Goal: Transaction & Acquisition: Purchase product/service

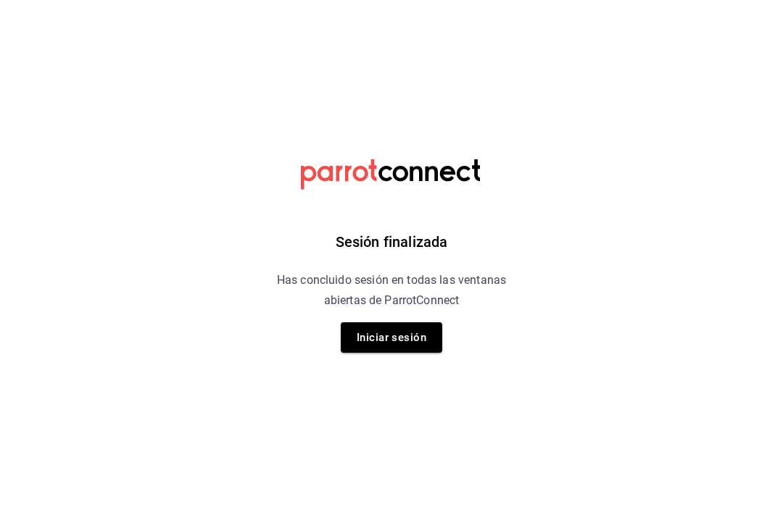
click at [410, 333] on button "Iniciar sesión" at bounding box center [391, 337] width 101 height 30
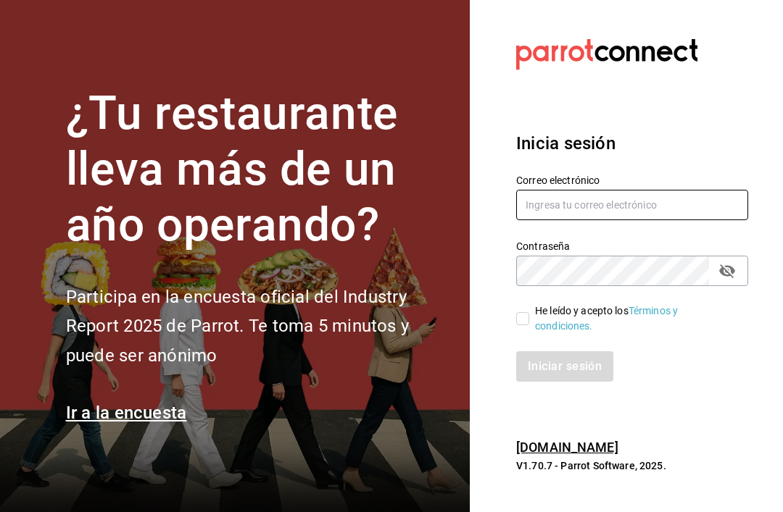
click at [601, 220] on input "text" at bounding box center [632, 205] width 232 height 30
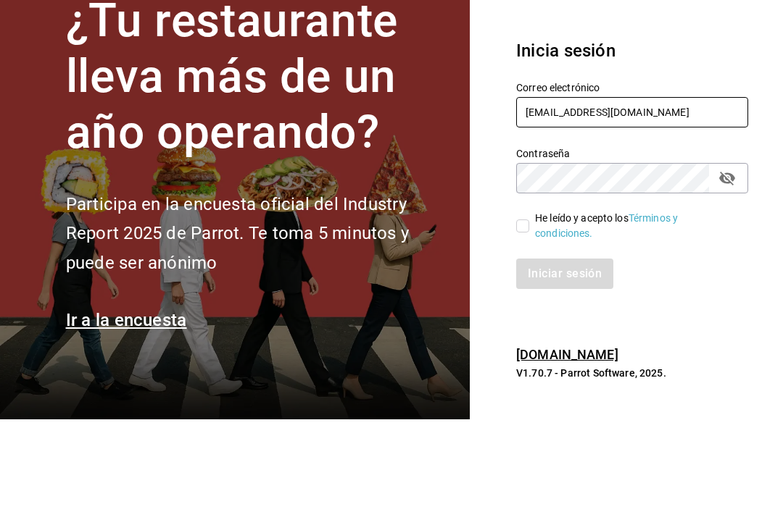
type input "[EMAIL_ADDRESS][DOMAIN_NAME]"
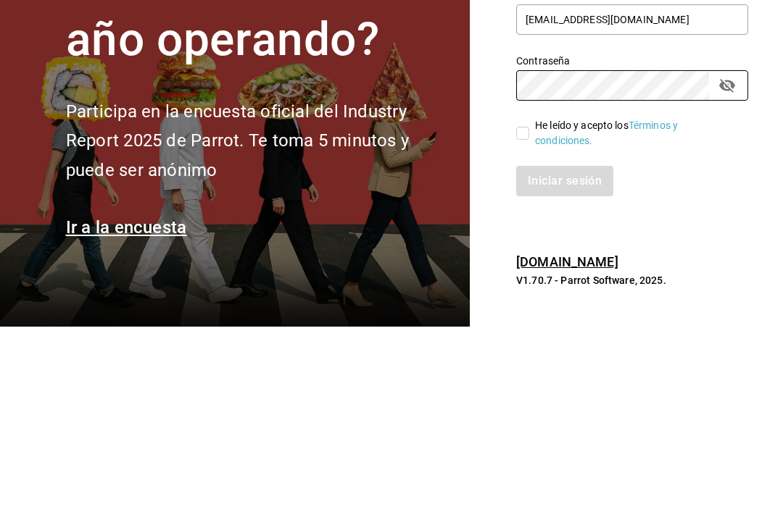
click at [525, 312] on input "He leído y acepto los Términos y condiciones." at bounding box center [522, 318] width 13 height 13
checkbox input "true"
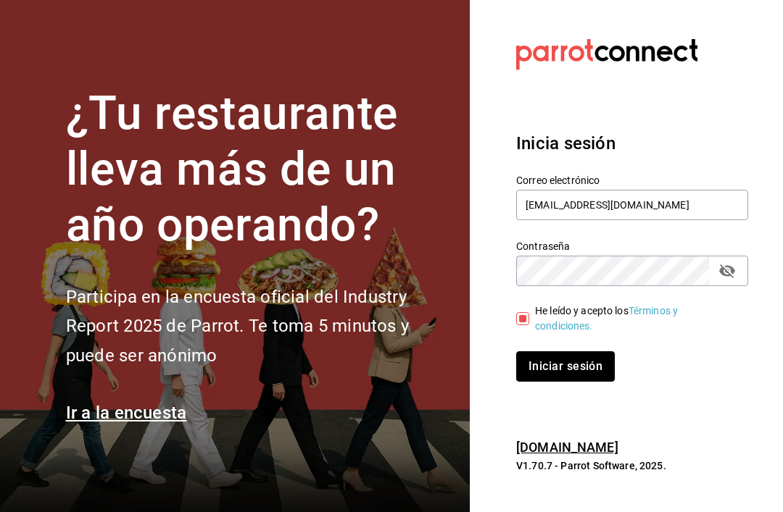
click at [575, 351] on button "Iniciar sesión" at bounding box center [565, 366] width 99 height 30
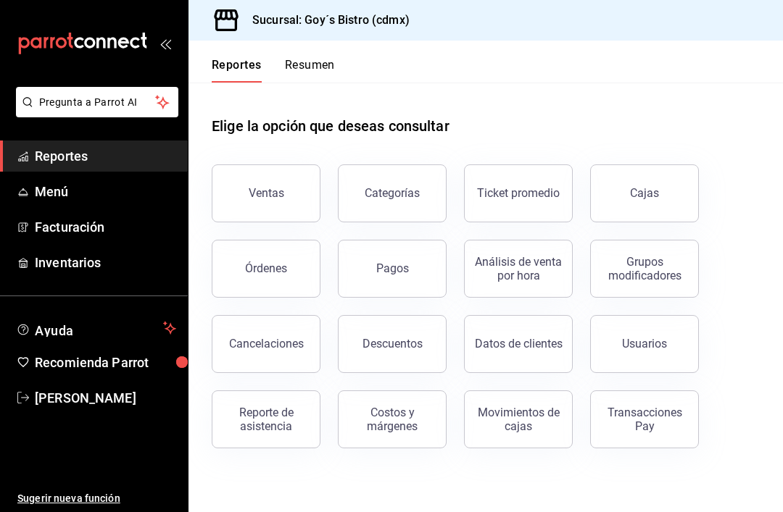
click at [268, 430] on div "Reporte de asistencia" at bounding box center [266, 420] width 90 height 28
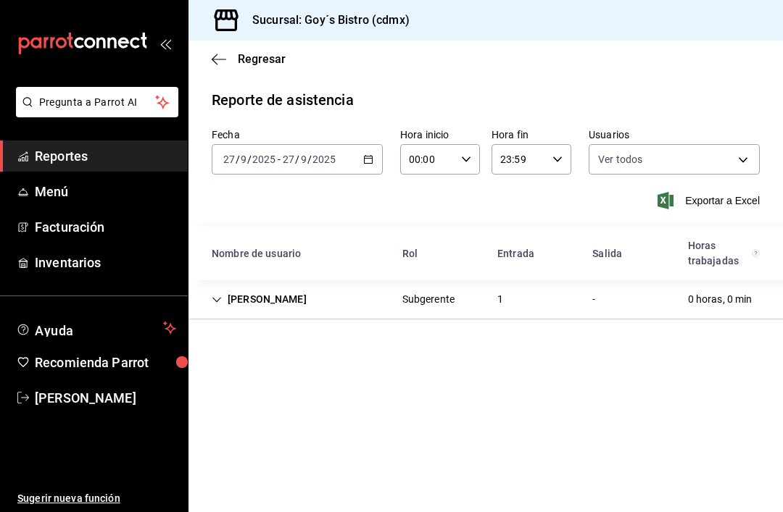
click at [735, 157] on body "Pregunta a Parrot AI Reportes Menú Facturación Inventarios Ayuda Recomienda Par…" at bounding box center [391, 256] width 783 height 512
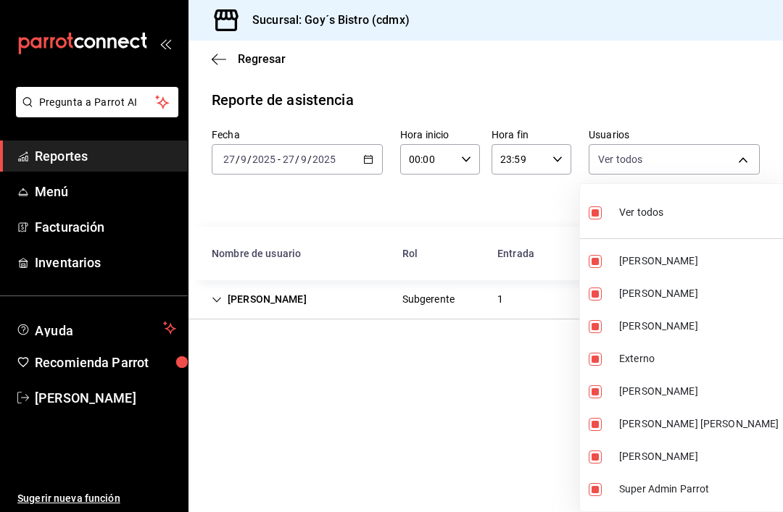
click at [437, 420] on div at bounding box center [391, 256] width 783 height 512
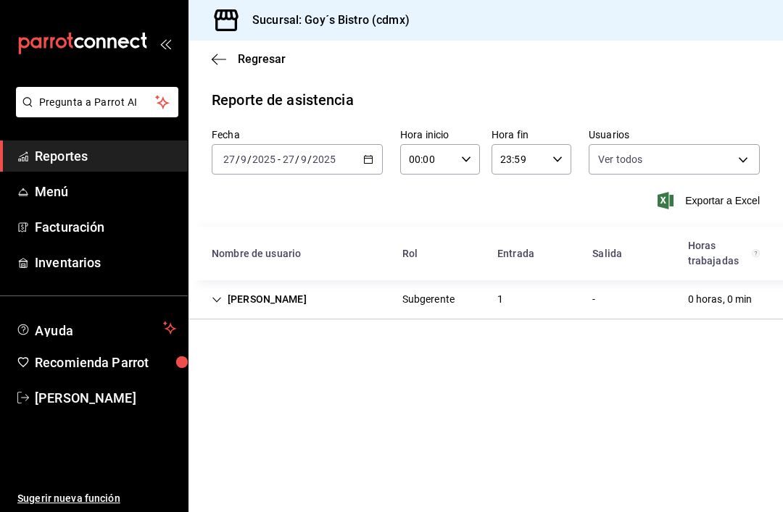
click at [375, 157] on div "[DATE] [DATE] - [DATE] [DATE]" at bounding box center [297, 159] width 171 height 30
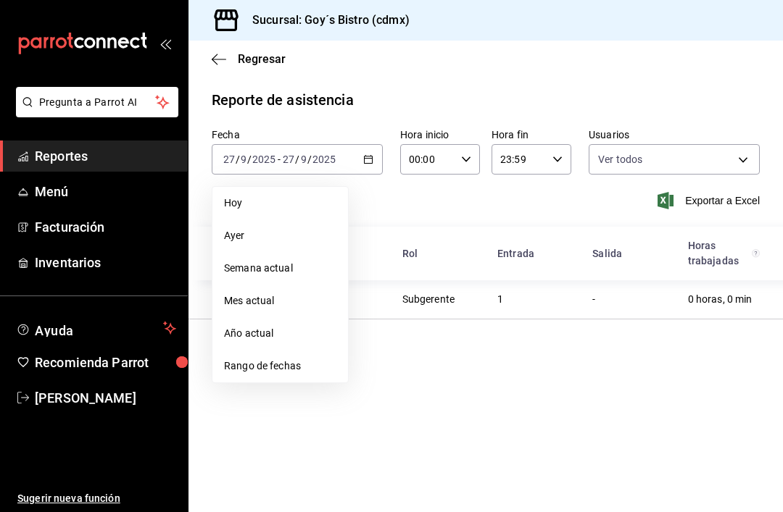
click at [263, 300] on span "Mes actual" at bounding box center [280, 300] width 112 height 15
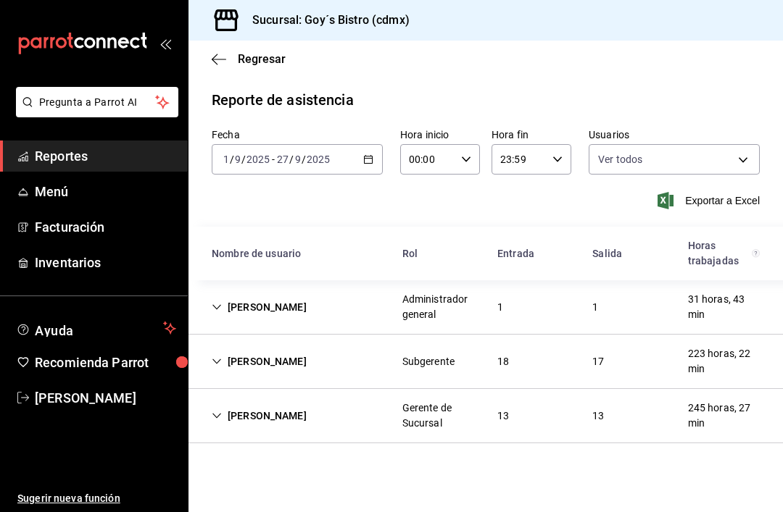
click at [221, 367] on div "[PERSON_NAME]" at bounding box center [259, 362] width 118 height 27
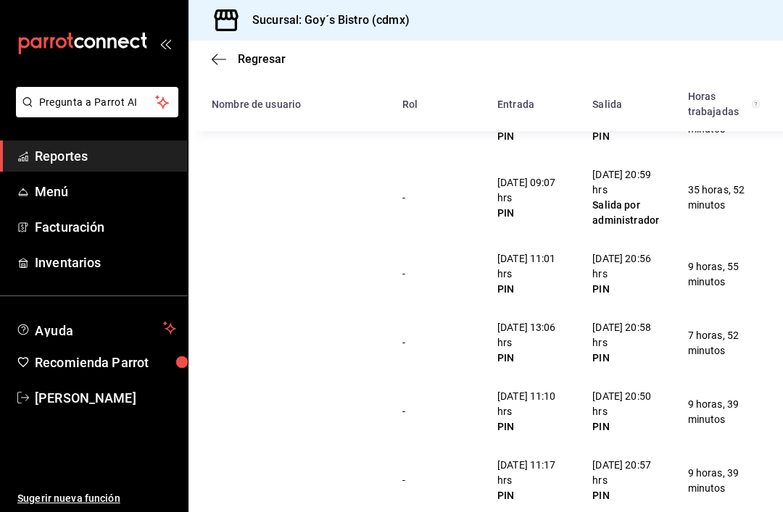
scroll to position [593, 0]
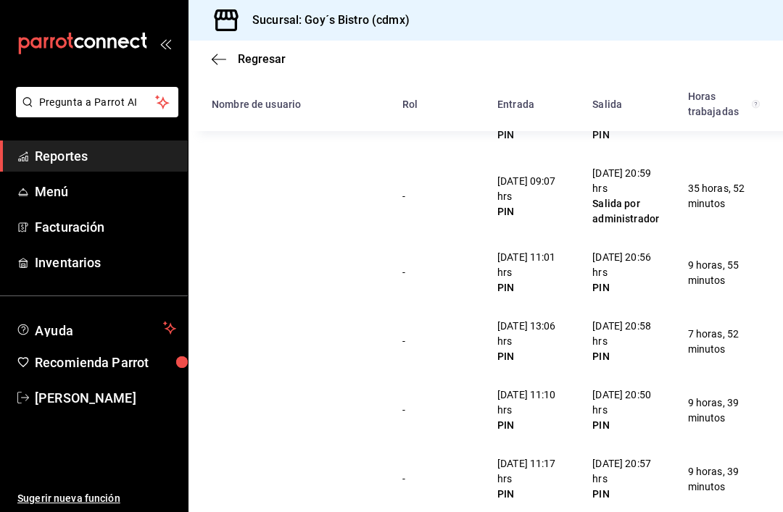
click at [608, 462] on div "[DATE] 20:57 hrs" at bounding box center [628, 471] width 72 height 30
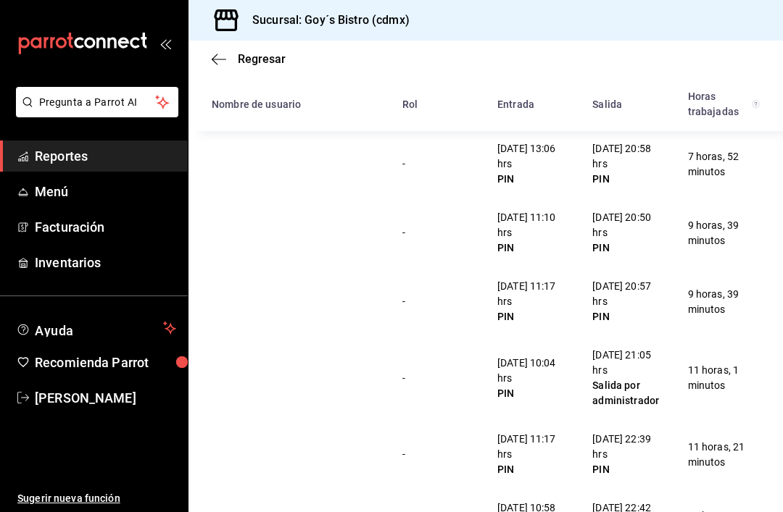
scroll to position [772, 0]
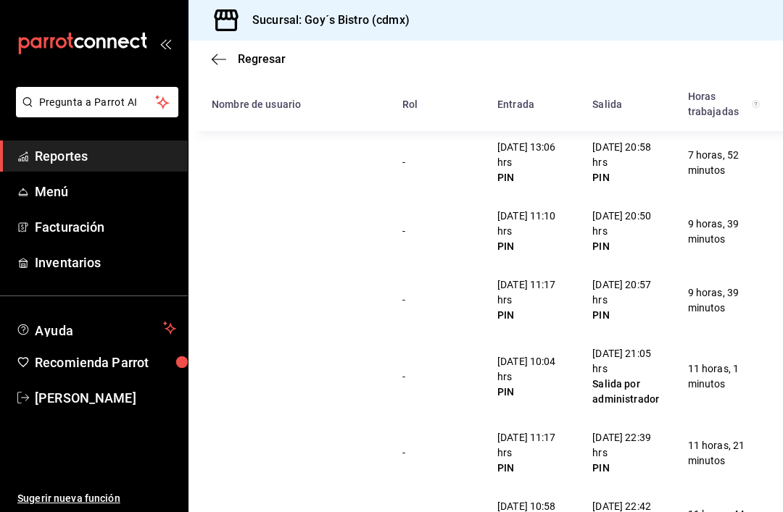
click at [637, 467] on div "PIN" at bounding box center [628, 468] width 72 height 15
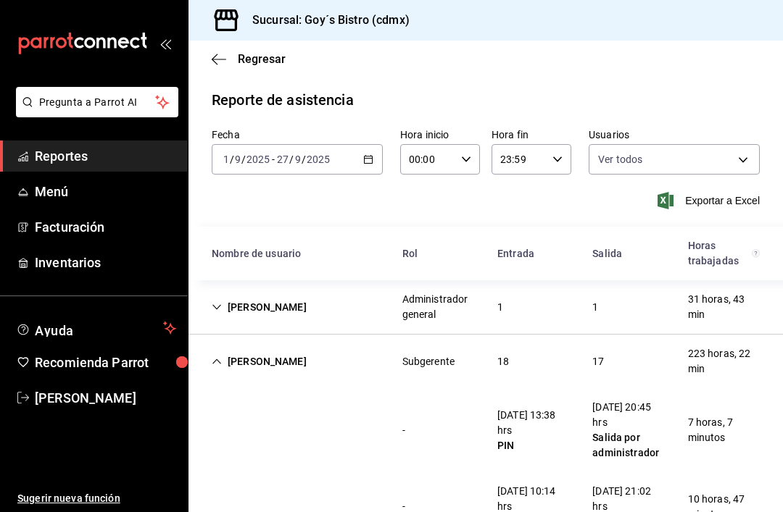
scroll to position [0, 0]
click at [220, 356] on icon "Cell" at bounding box center [217, 361] width 10 height 10
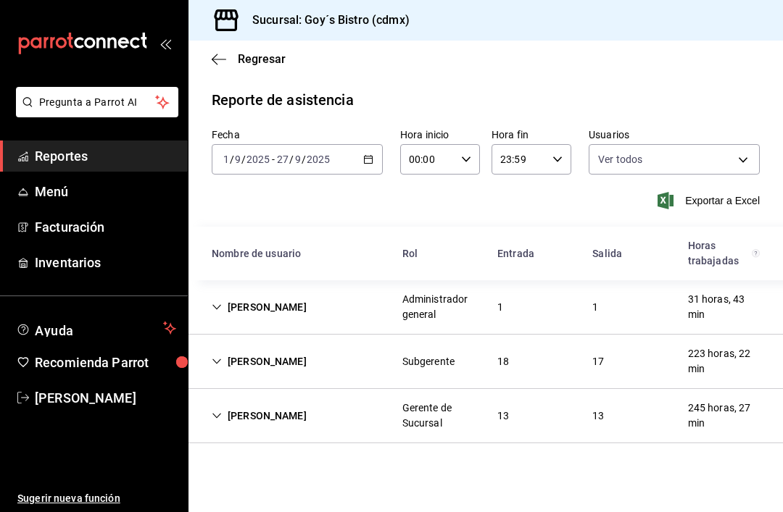
click at [44, 256] on span "Inventarios" at bounding box center [105, 263] width 141 height 20
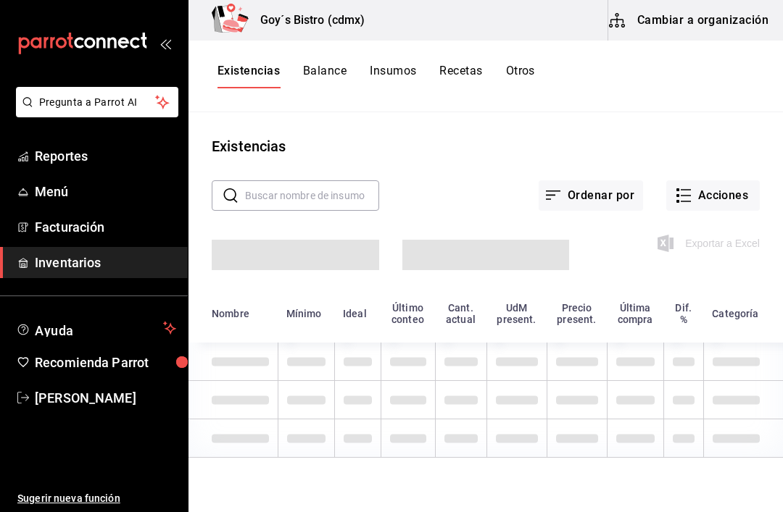
click at [389, 64] on button "Insumos" at bounding box center [393, 76] width 46 height 25
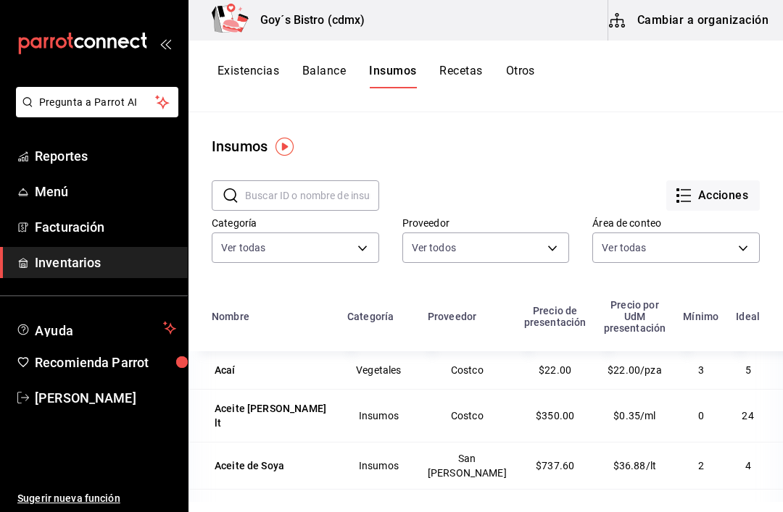
click at [248, 78] on button "Existencias" at bounding box center [248, 76] width 62 height 25
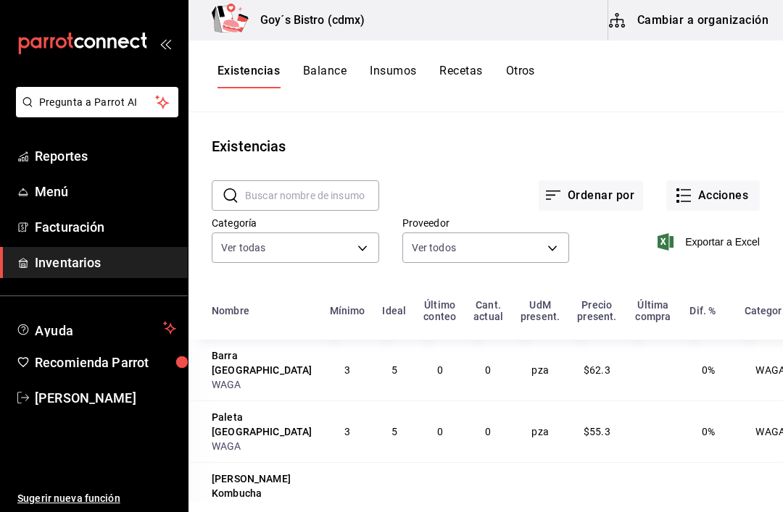
click at [720, 193] on button "Acciones" at bounding box center [712, 195] width 93 height 30
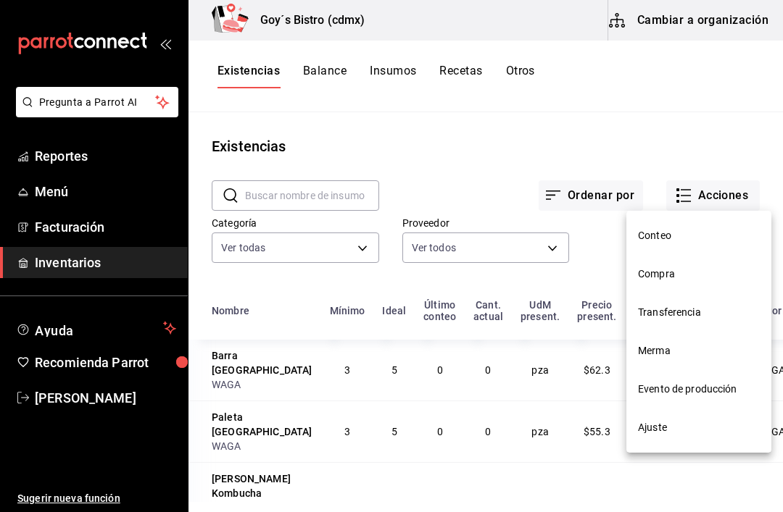
click at [675, 274] on span "Compra" at bounding box center [699, 274] width 122 height 15
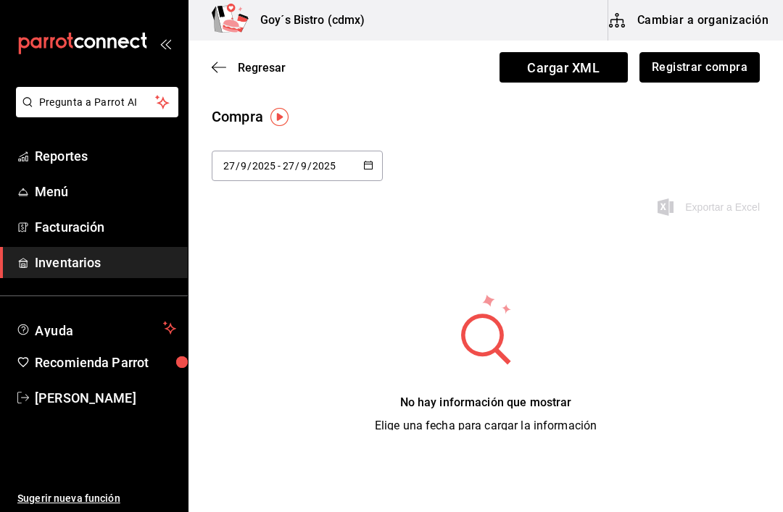
click at [710, 70] on button "Registrar compra" at bounding box center [699, 67] width 120 height 30
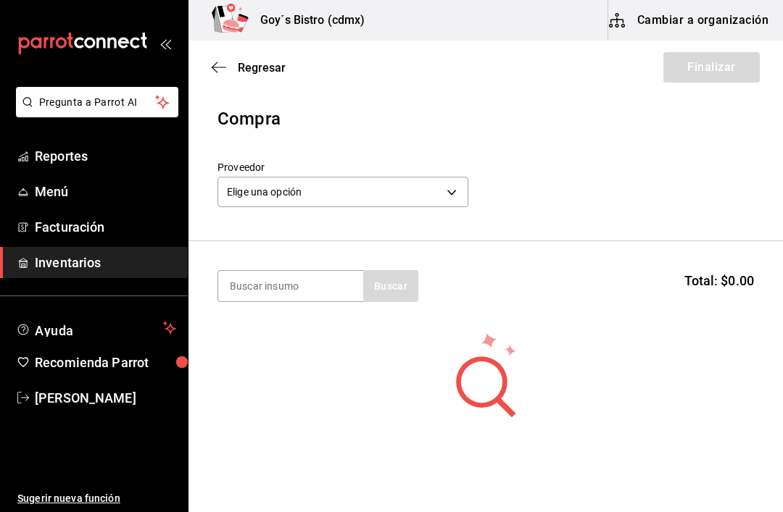
click at [454, 174] on div "Elige una opción default" at bounding box center [342, 190] width 251 height 38
click at [461, 179] on body "Pregunta a Parrot AI Reportes Menú Facturación Inventarios Ayuda Recomienda Par…" at bounding box center [391, 215] width 783 height 430
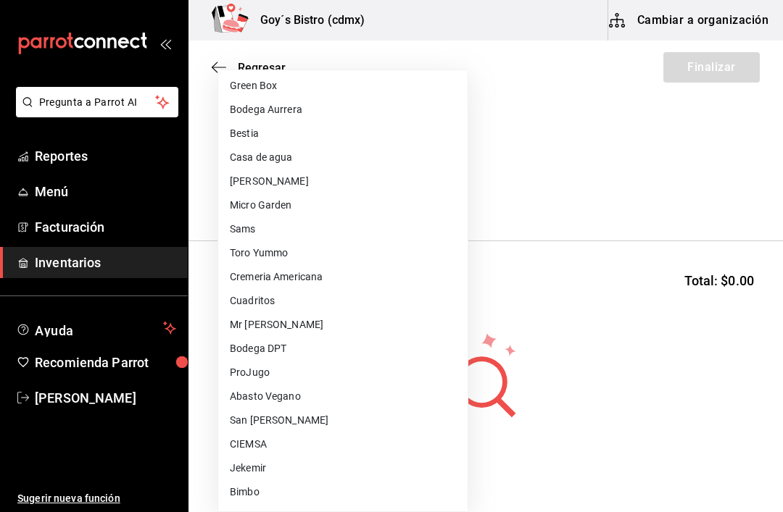
scroll to position [204, 0]
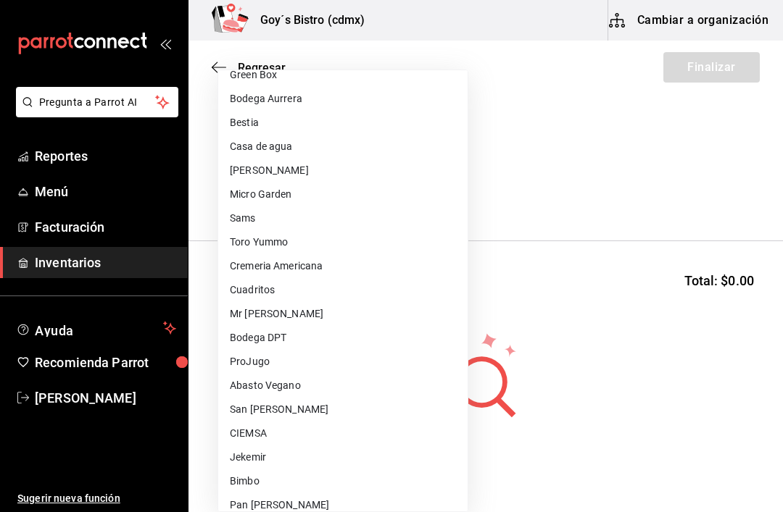
click at [272, 421] on li "San [PERSON_NAME]" at bounding box center [342, 410] width 249 height 24
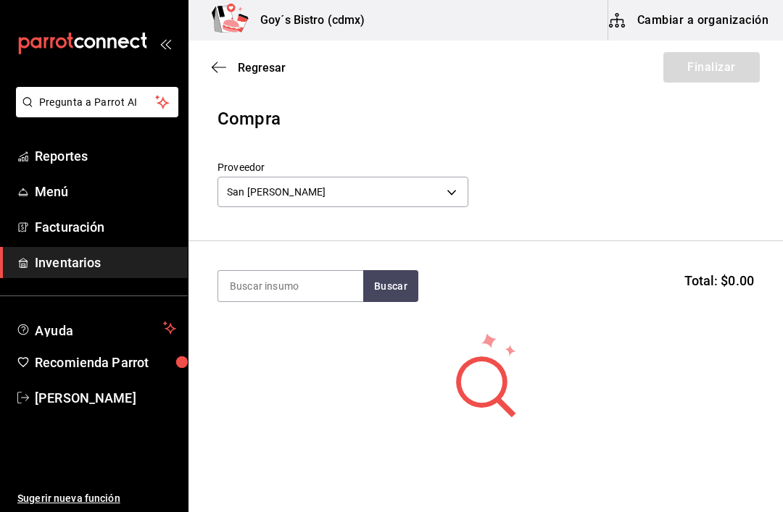
click at [449, 188] on body "Pregunta a Parrot AI Reportes Menú Facturación Inventarios Ayuda Recomienda Par…" at bounding box center [391, 215] width 783 height 430
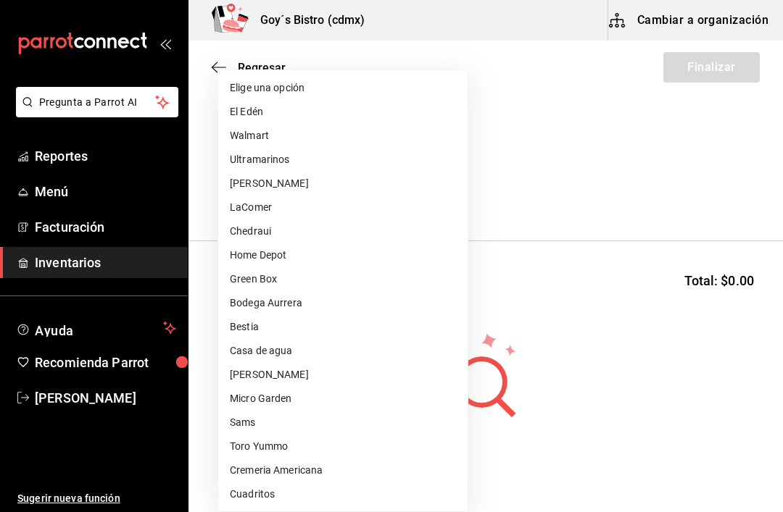
scroll to position [323, 0]
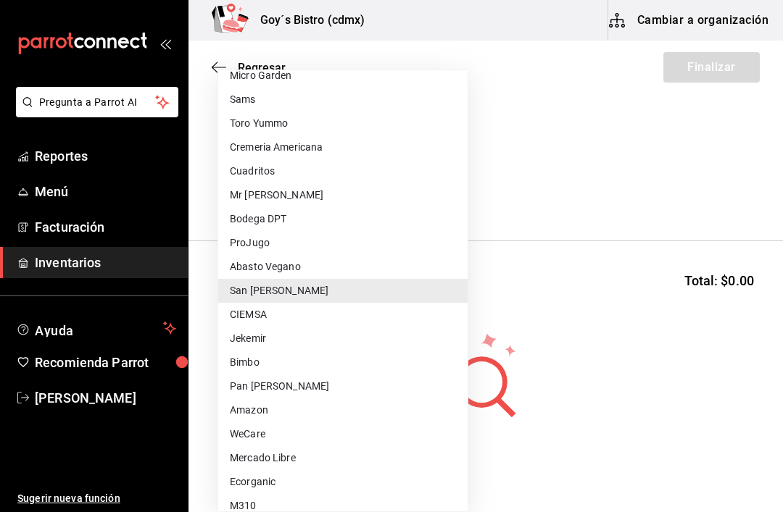
click at [278, 313] on li "CIEMSA" at bounding box center [342, 315] width 249 height 24
type input "8e14c71d-19f7-4cc3-9191-290d0579da9d"
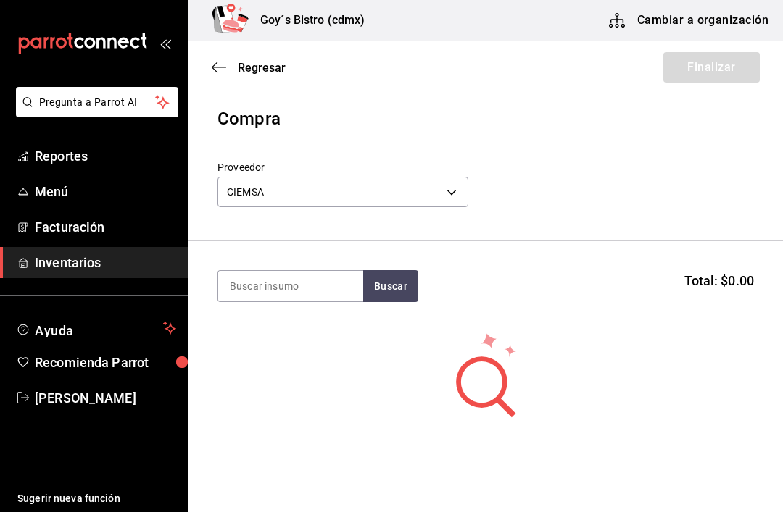
click at [318, 296] on input at bounding box center [290, 286] width 145 height 30
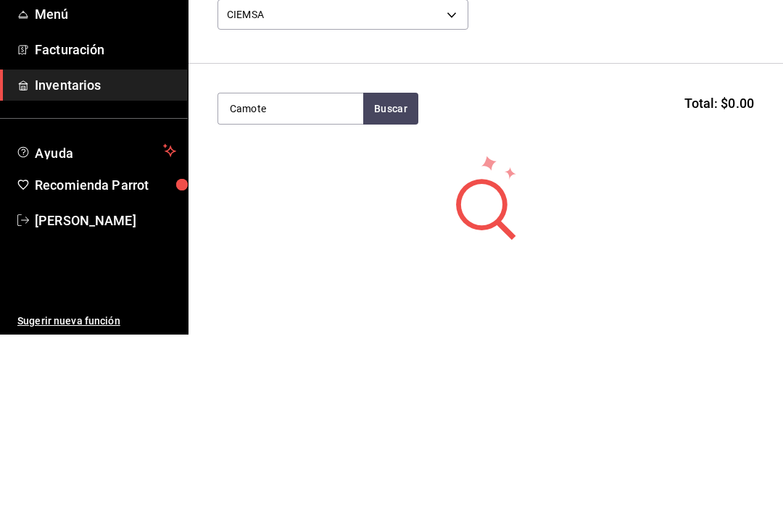
type input "Camote"
click at [389, 270] on button "Buscar" at bounding box center [390, 286] width 55 height 32
click at [279, 320] on div "Camote, bolsa 1.1150kg" at bounding box center [291, 337] width 122 height 35
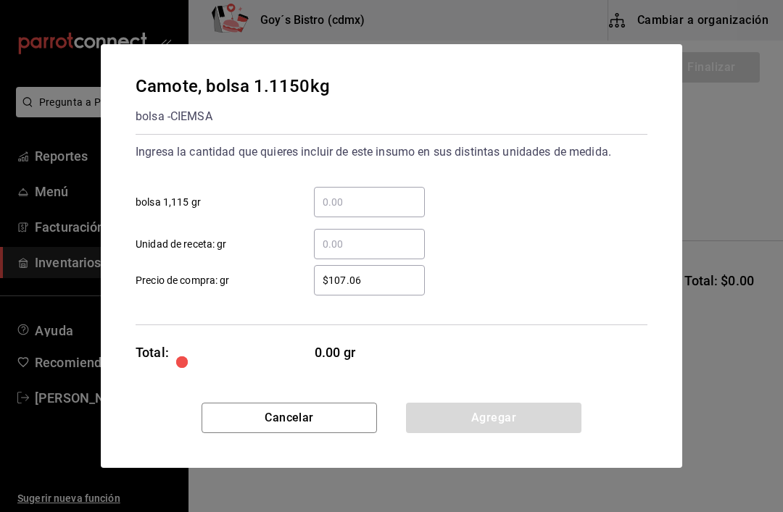
click at [390, 276] on input "$107.06" at bounding box center [369, 280] width 111 height 17
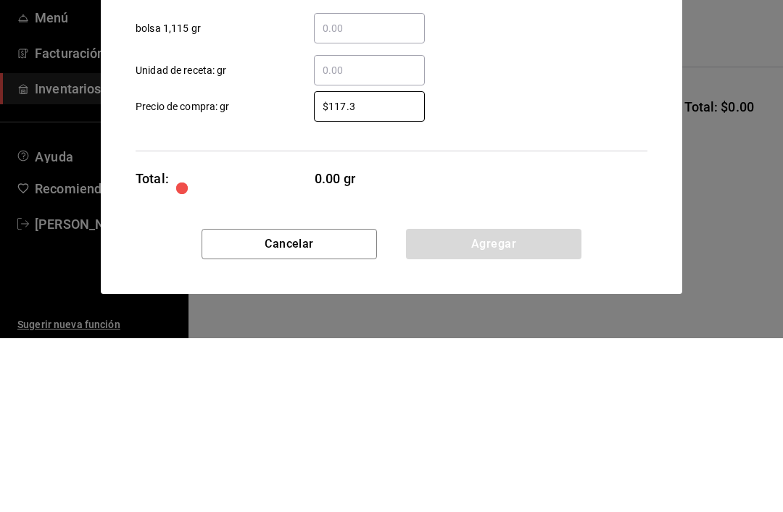
type input "$117.3"
click at [374, 193] on input "​ bolsa 1,115 gr" at bounding box center [369, 201] width 111 height 17
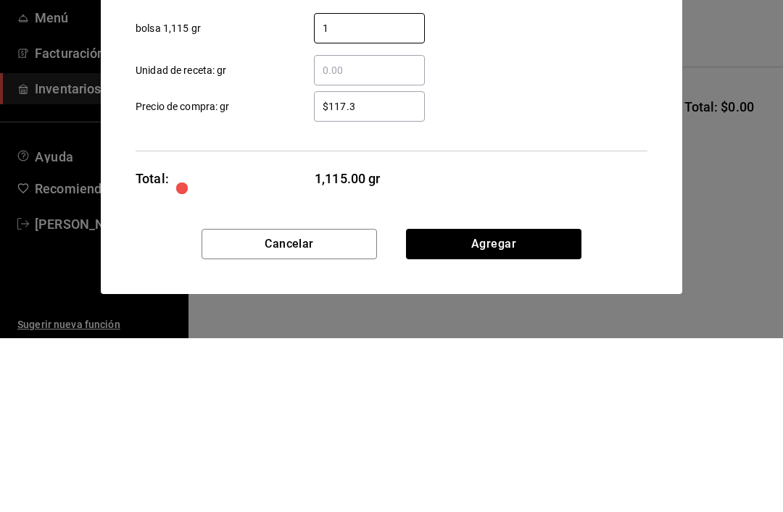
type input "18"
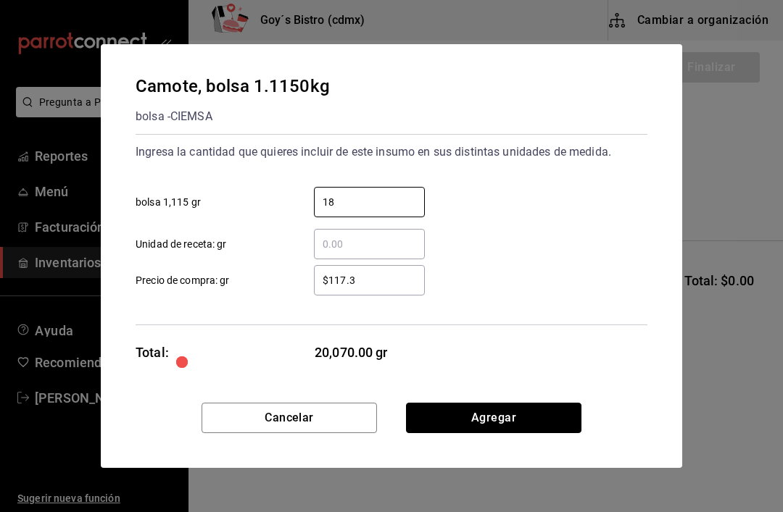
click at [519, 421] on button "Agregar" at bounding box center [493, 418] width 175 height 30
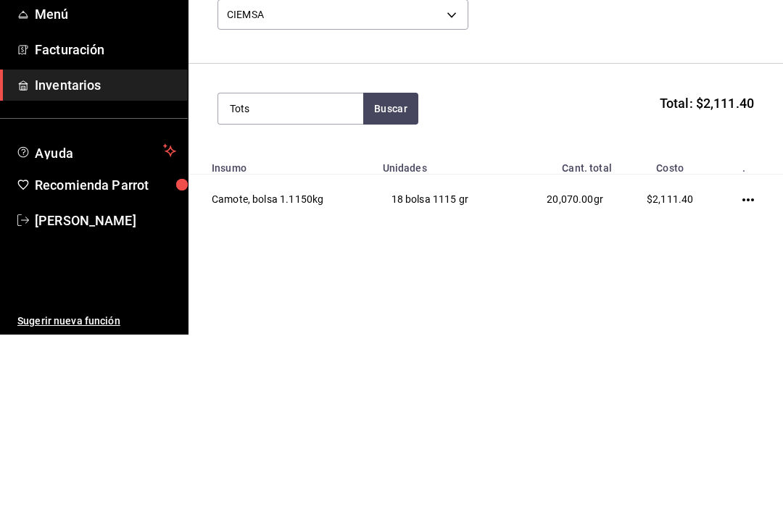
type input "Tots"
click at [399, 270] on button "Buscar" at bounding box center [390, 286] width 55 height 32
click at [309, 320] on div "Tots bolsa 2.26kg" at bounding box center [291, 328] width 122 height 17
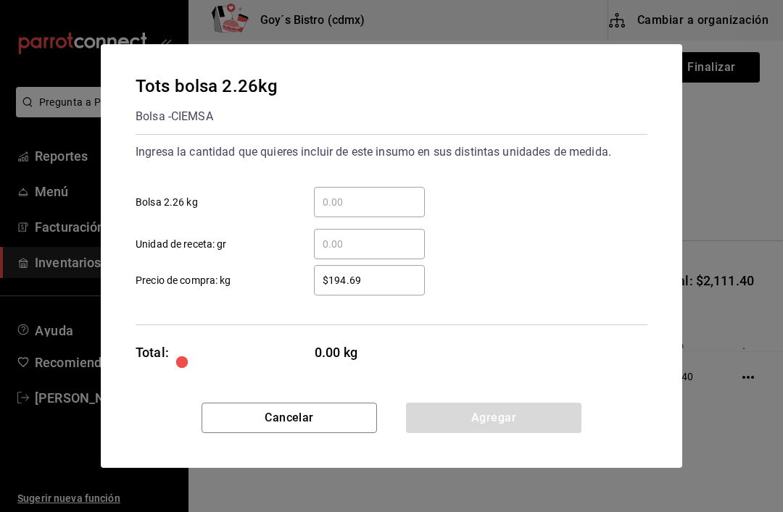
click at [351, 199] on input "​ Bolsa 2.26 kg" at bounding box center [369, 201] width 111 height 17
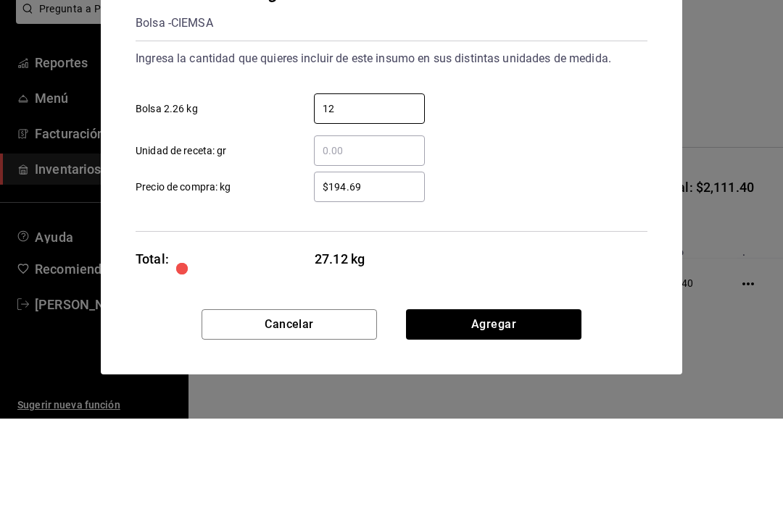
type input "12"
click at [383, 272] on input "$194.69" at bounding box center [369, 280] width 111 height 17
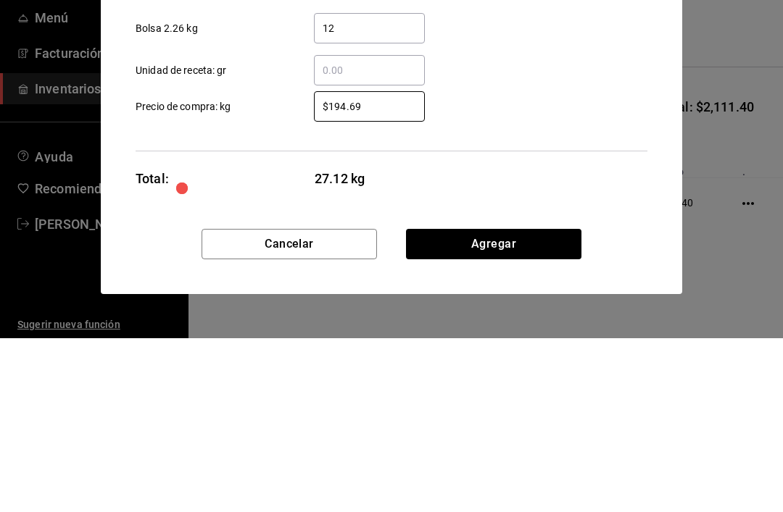
click at [380, 272] on input "$194.69" at bounding box center [369, 280] width 111 height 17
type input "$183.33"
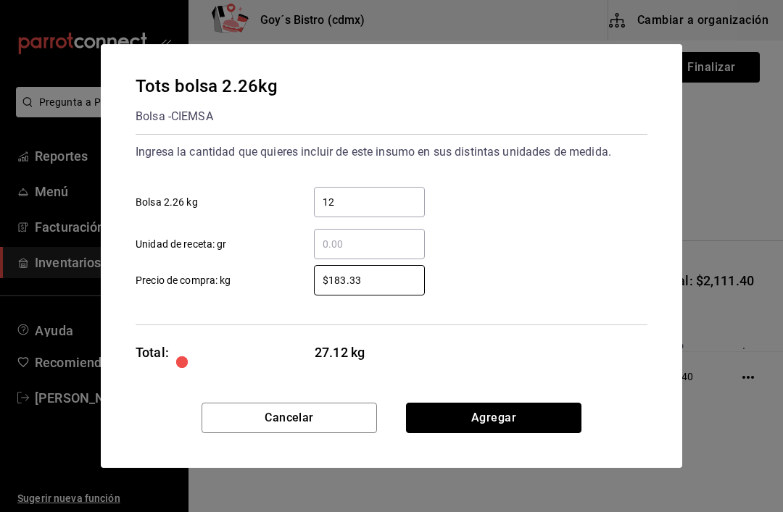
click at [501, 421] on button "Agregar" at bounding box center [493, 418] width 175 height 30
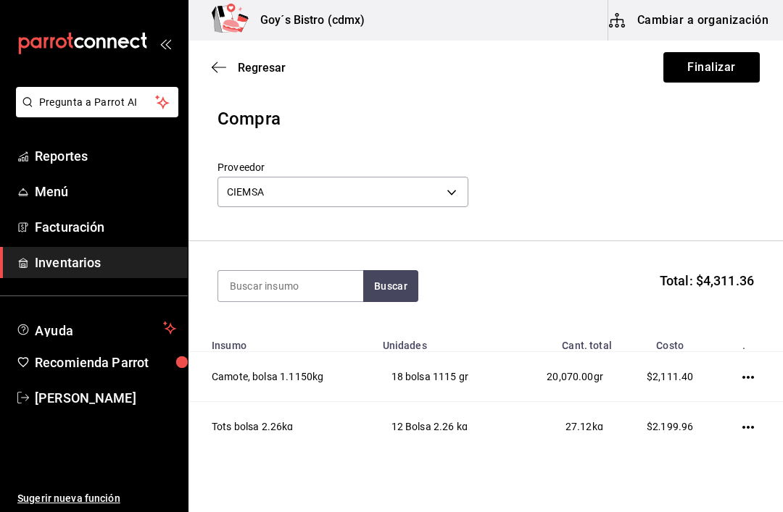
click at [320, 272] on input at bounding box center [290, 286] width 145 height 30
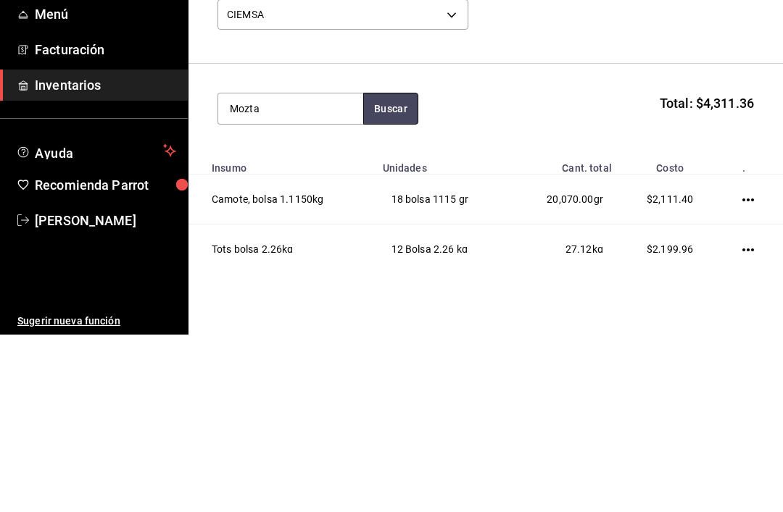
click at [397, 270] on button "Buscar" at bounding box center [390, 286] width 55 height 32
click at [385, 270] on button "Buscar" at bounding box center [390, 286] width 55 height 32
type input "Mosta"
click at [396, 270] on button "Buscar" at bounding box center [390, 286] width 55 height 32
click at [305, 320] on div "Mostaza Heinz 500pz" at bounding box center [291, 328] width 122 height 17
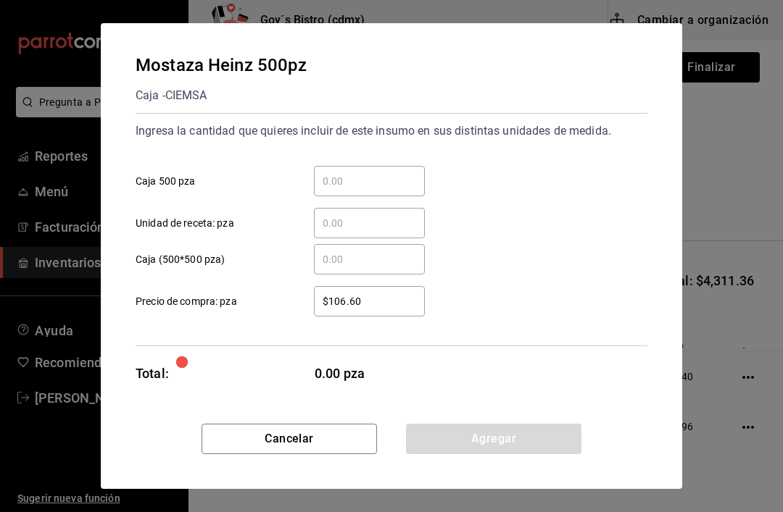
click at [363, 178] on input "​ Caja 500 pza" at bounding box center [369, 180] width 111 height 17
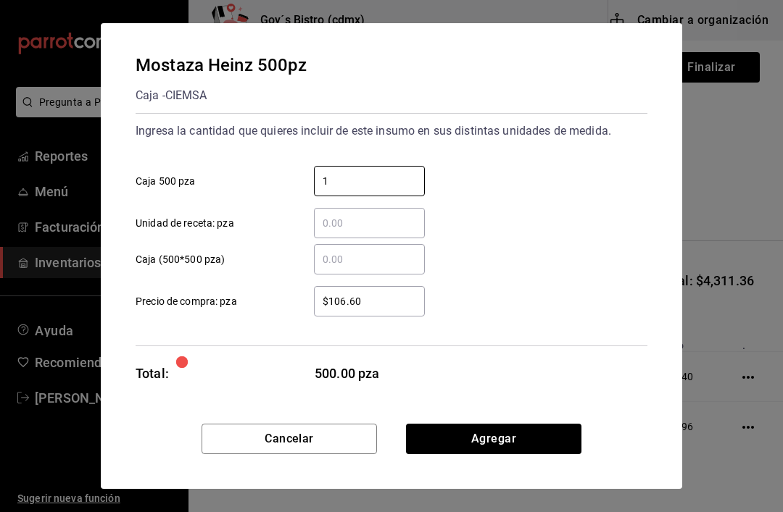
type input "1"
click at [377, 308] on input "$106.60" at bounding box center [369, 301] width 111 height 17
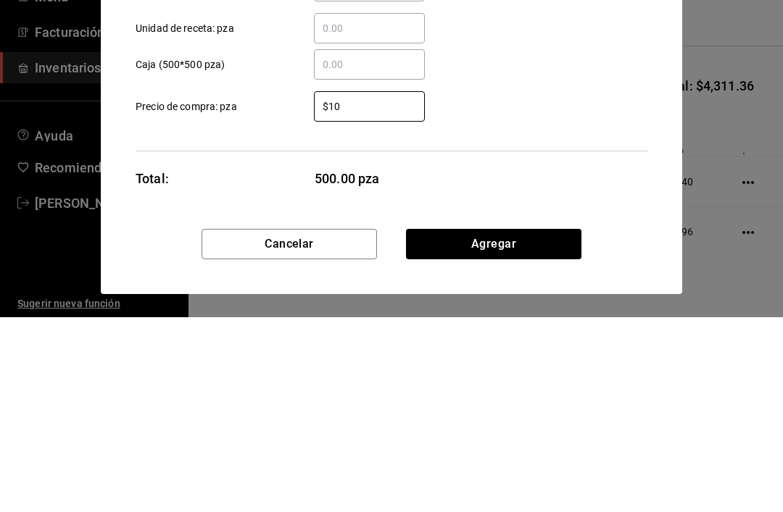
type input "$1"
type input "$210"
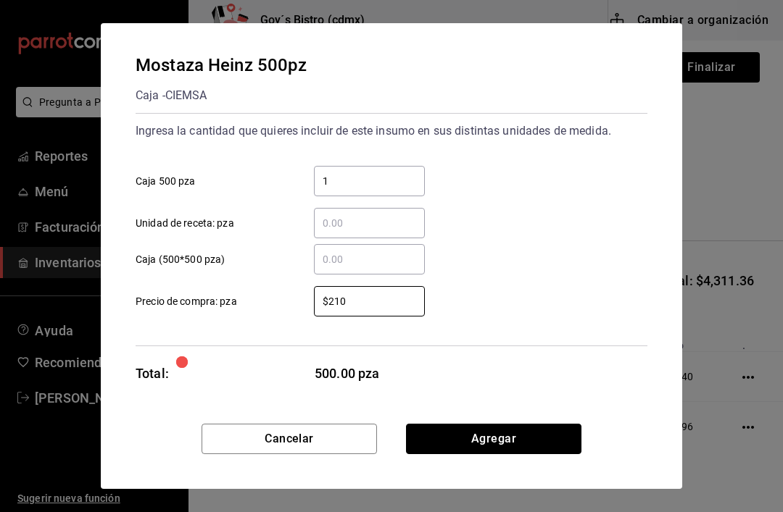
click at [512, 441] on button "Agregar" at bounding box center [493, 439] width 175 height 30
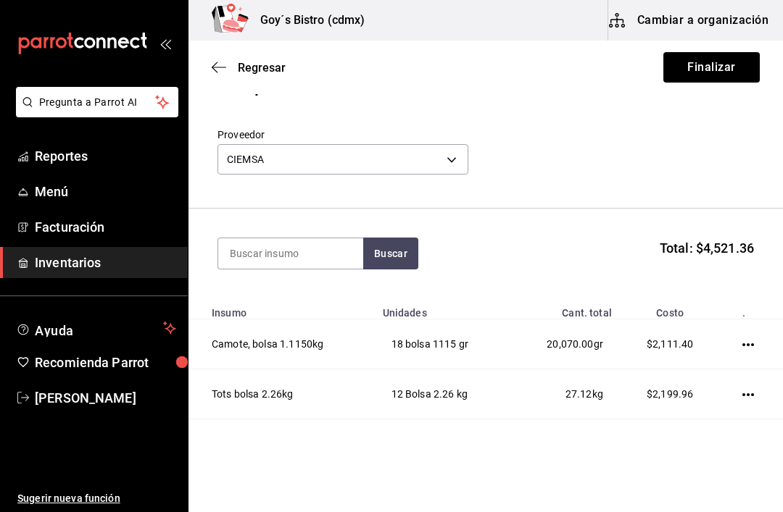
scroll to position [46, 0]
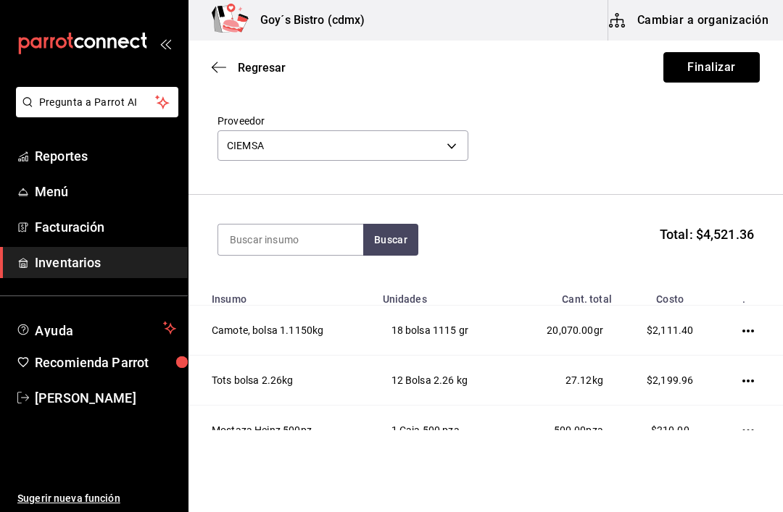
click at [720, 70] on button "Finalizar" at bounding box center [711, 67] width 96 height 30
